Goal: Transaction & Acquisition: Purchase product/service

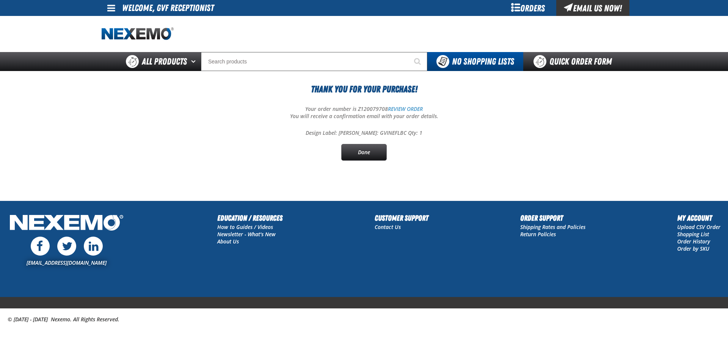
click at [520, 8] on div "Orders" at bounding box center [528, 8] width 57 height 16
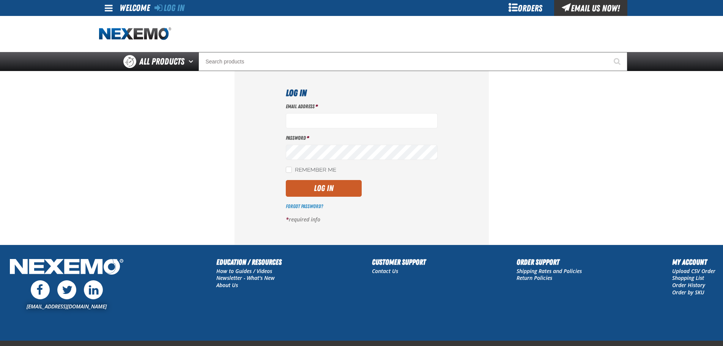
type input "gvfreceptionist@vtaig.com"
click at [313, 170] on label "Remember Me" at bounding box center [311, 170] width 50 height 7
click at [292, 170] on input "Remember Me" at bounding box center [289, 170] width 6 height 6
checkbox input "true"
click at [315, 187] on button "Log In" at bounding box center [324, 188] width 76 height 17
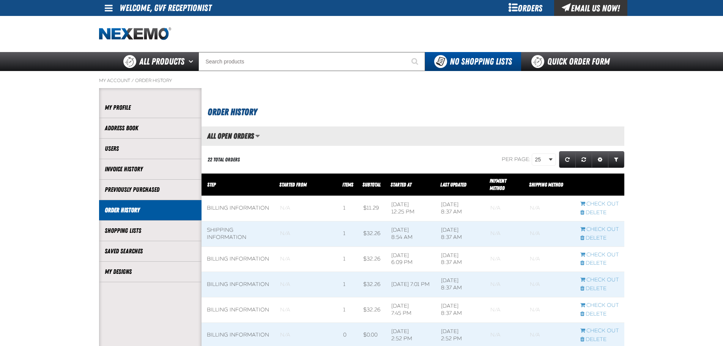
scroll to position [0, 0]
click at [171, 270] on link "My Designs" at bounding box center [150, 271] width 91 height 9
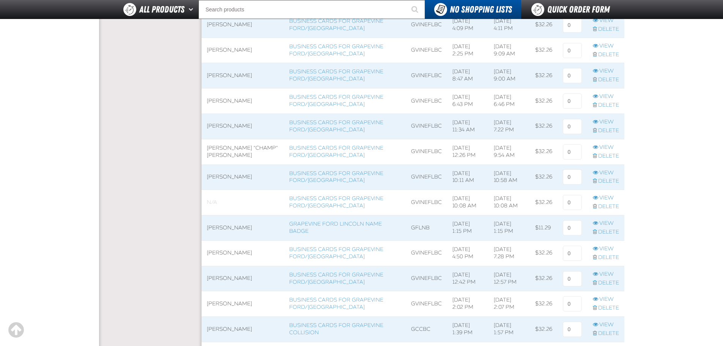
scroll to position [253, 0]
click at [303, 203] on link "Business Cards for Grapevine Ford/[GEOGRAPHIC_DATA]" at bounding box center [336, 202] width 94 height 14
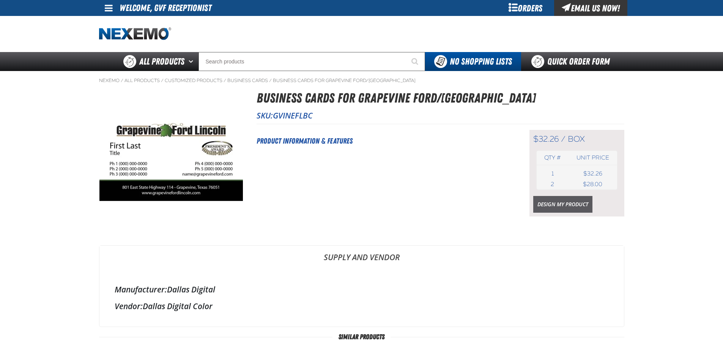
click at [546, 202] on link "Design My Product" at bounding box center [562, 204] width 59 height 17
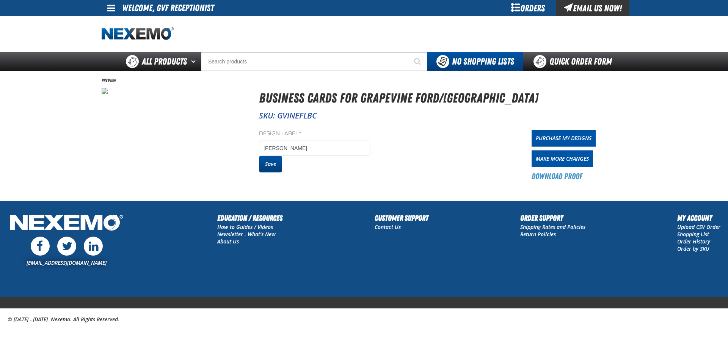
click at [273, 164] on button "Save" at bounding box center [270, 164] width 23 height 17
click at [563, 140] on link "Purchase My Designs" at bounding box center [564, 138] width 64 height 17
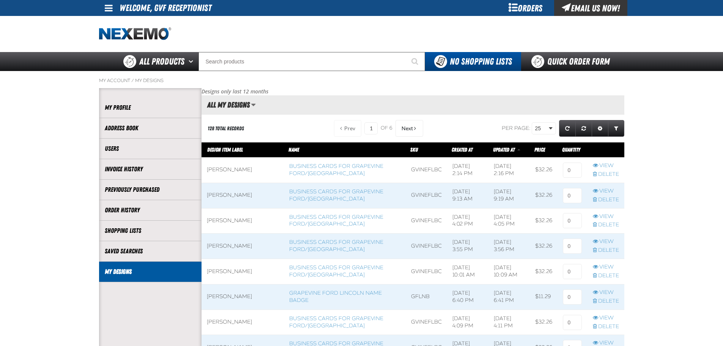
scroll to position [0, 0]
click at [575, 167] on input at bounding box center [572, 169] width 19 height 15
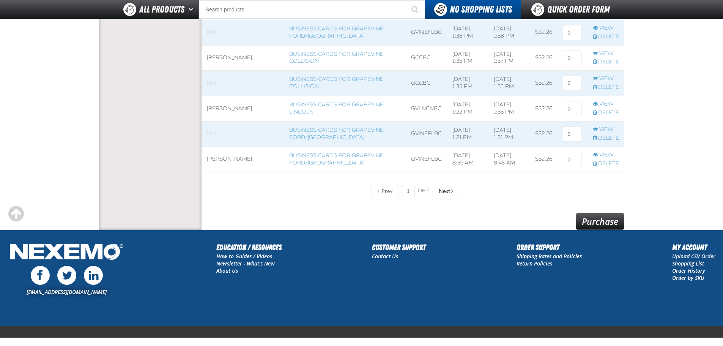
scroll to position [629, 0]
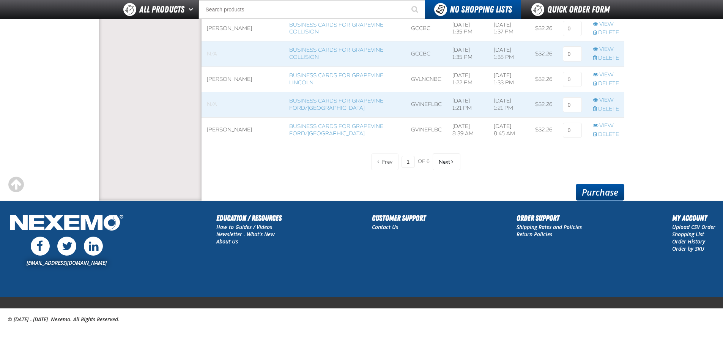
type input "1"
click at [603, 193] on link "Purchase" at bounding box center [599, 192] width 49 height 17
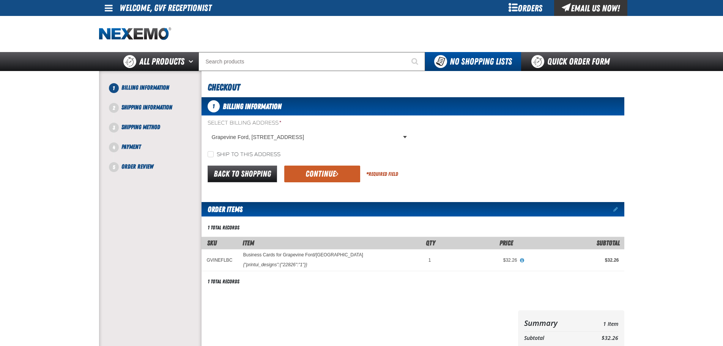
click at [306, 177] on button "Continue" at bounding box center [322, 173] width 76 height 17
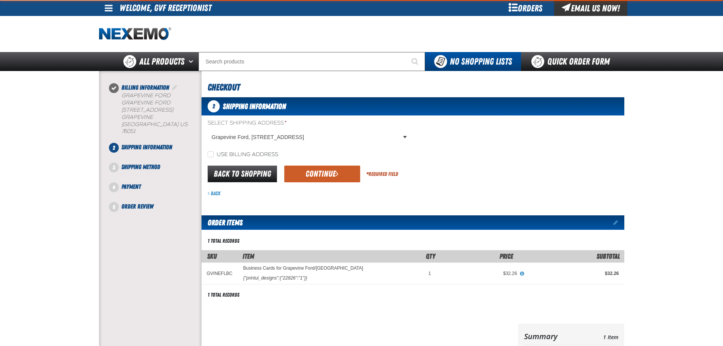
click at [310, 174] on button "Continue" at bounding box center [322, 173] width 76 height 17
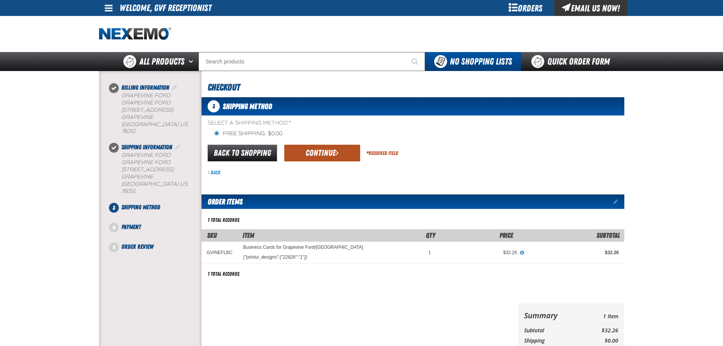
click at [305, 158] on button "Continue" at bounding box center [322, 153] width 76 height 17
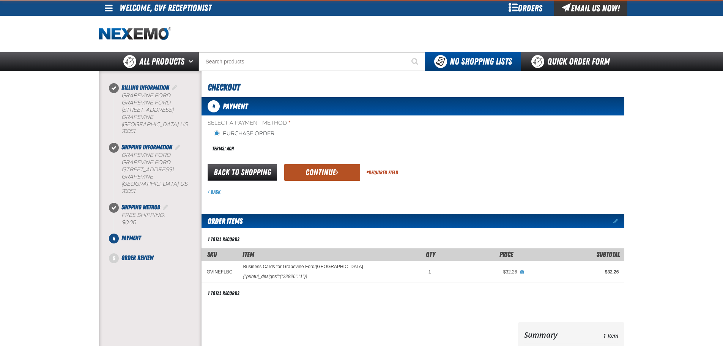
click at [308, 175] on button "Continue" at bounding box center [322, 172] width 76 height 17
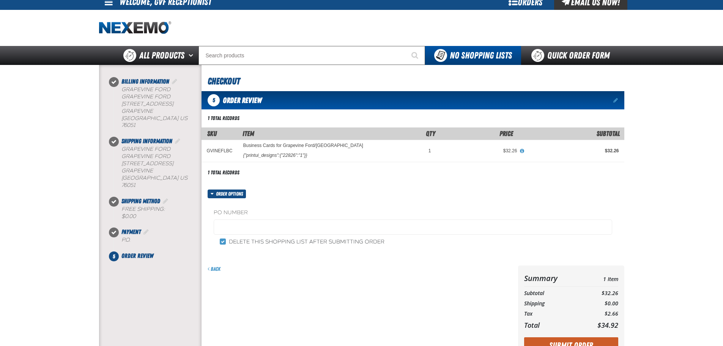
scroll to position [146, 0]
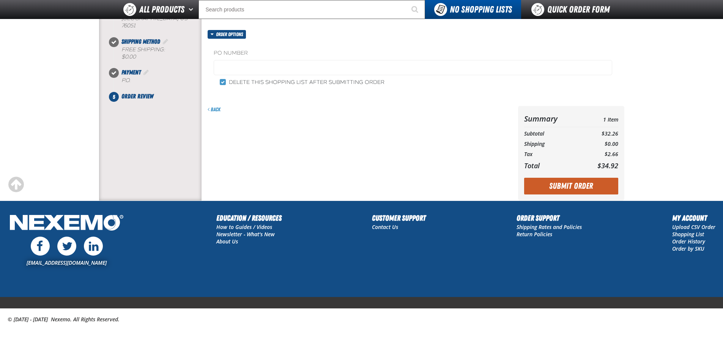
click at [588, 176] on div "Summary 1 Item Subtotal $32.26 Shipping $0.00 Tax $2.66 Total $34.92 Loading..." at bounding box center [571, 153] width 106 height 94
click at [582, 185] on button "Submit Order" at bounding box center [571, 186] width 94 height 17
